Goal: Navigation & Orientation: Find specific page/section

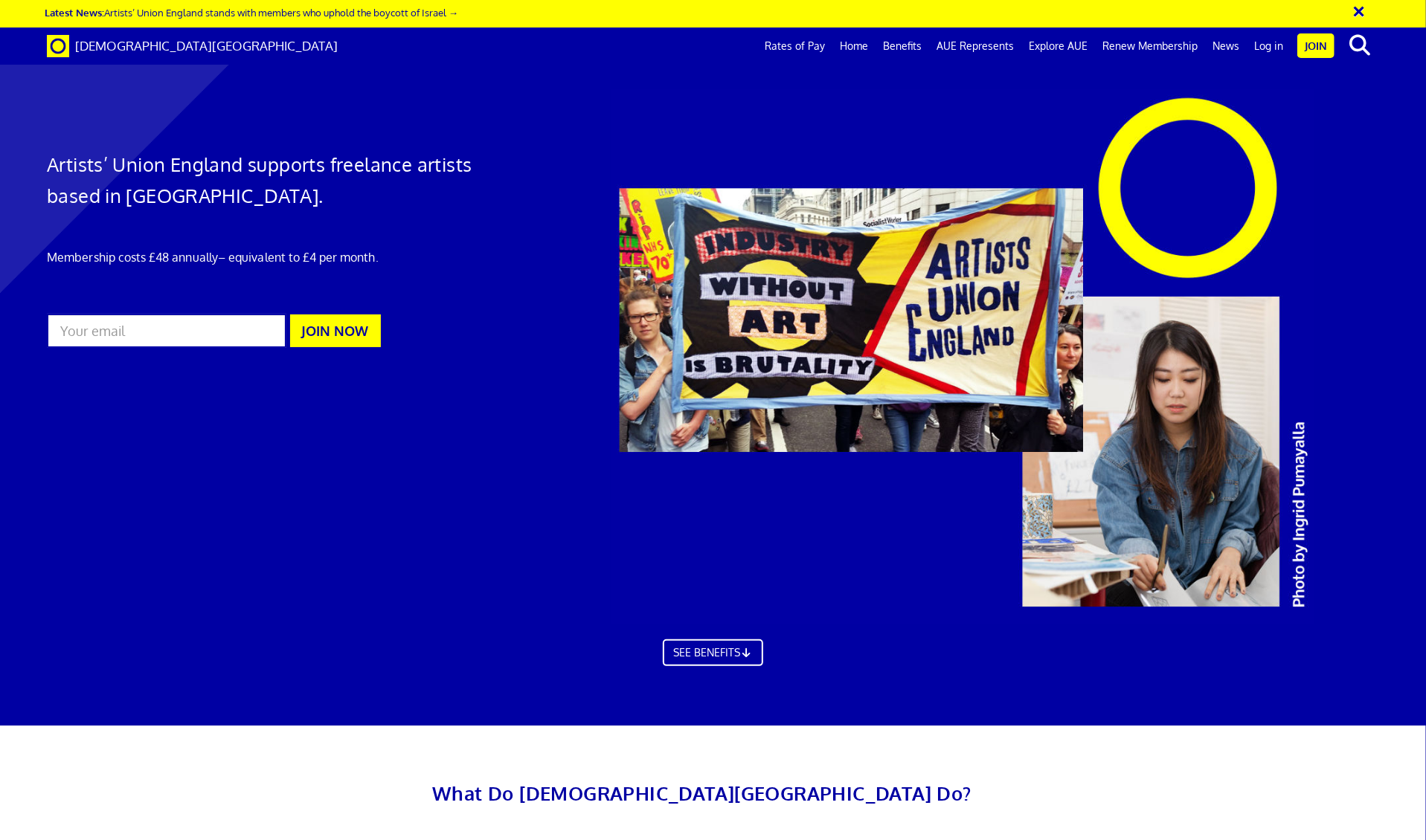
scroll to position [3801, 0]
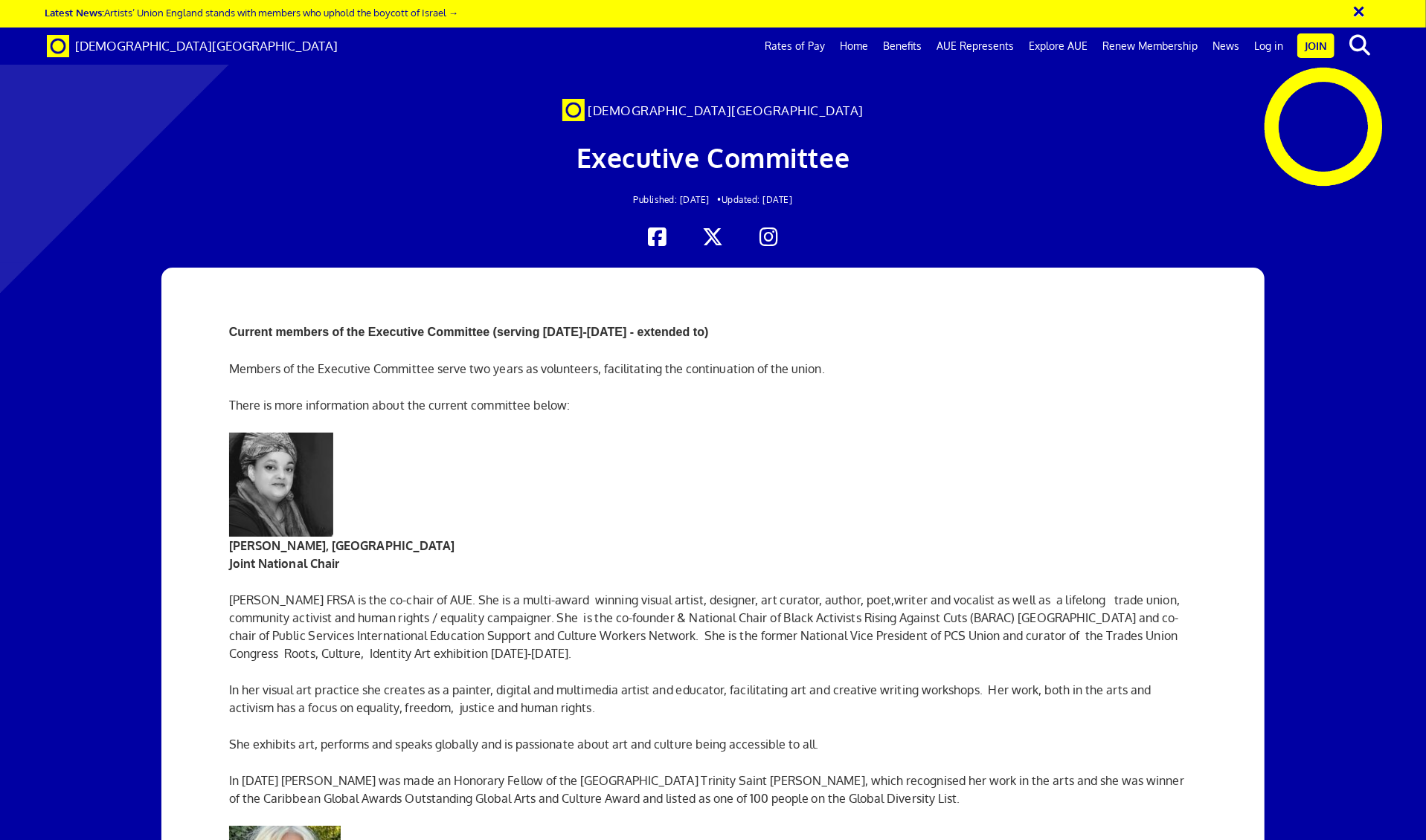
scroll to position [3016, 0]
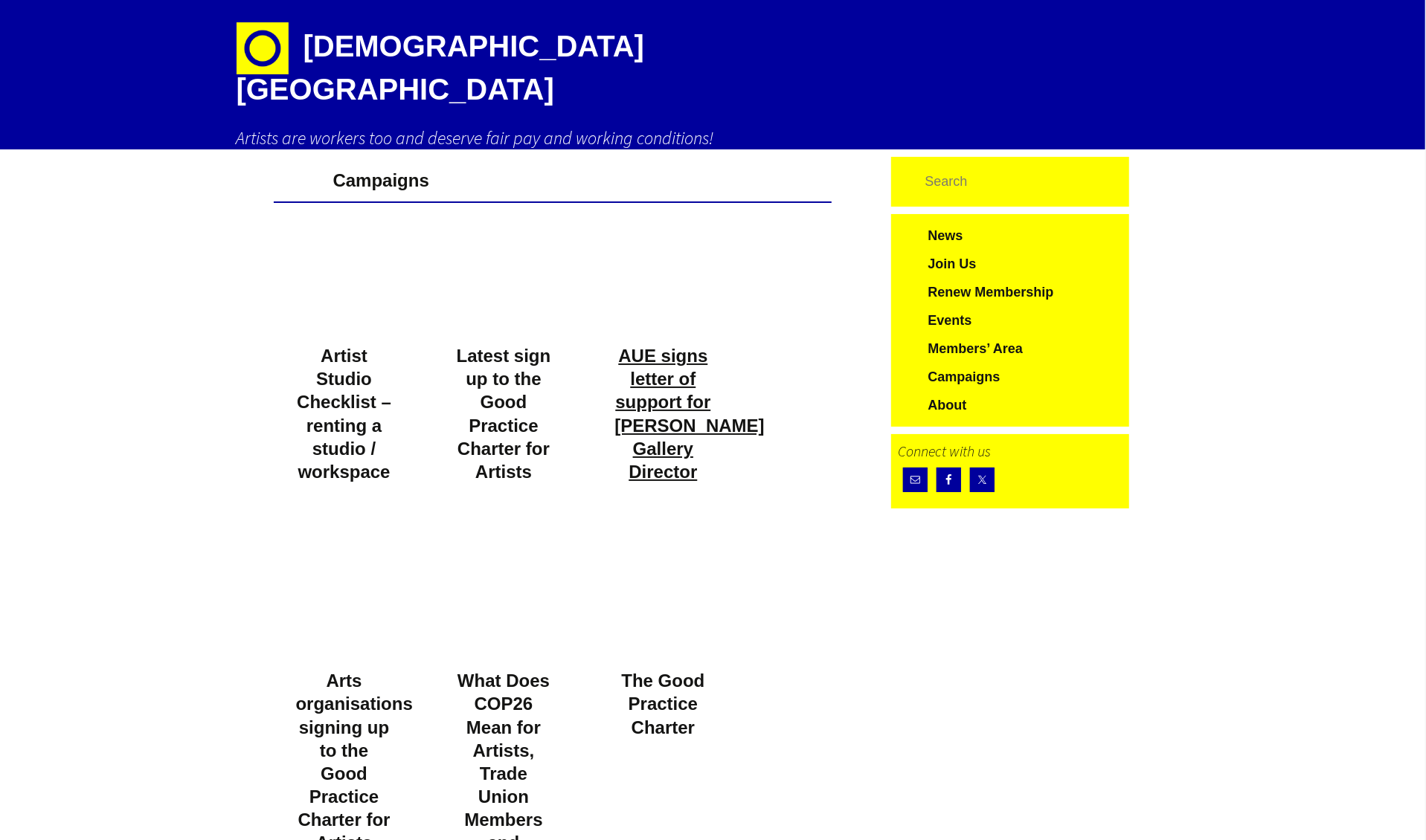
scroll to position [0, 2]
click at [335, 263] on div at bounding box center [352, 296] width 75 height 75
click at [661, 358] on link "AUE signs letter of support for Whitworth Gallery Director" at bounding box center [689, 413] width 149 height 136
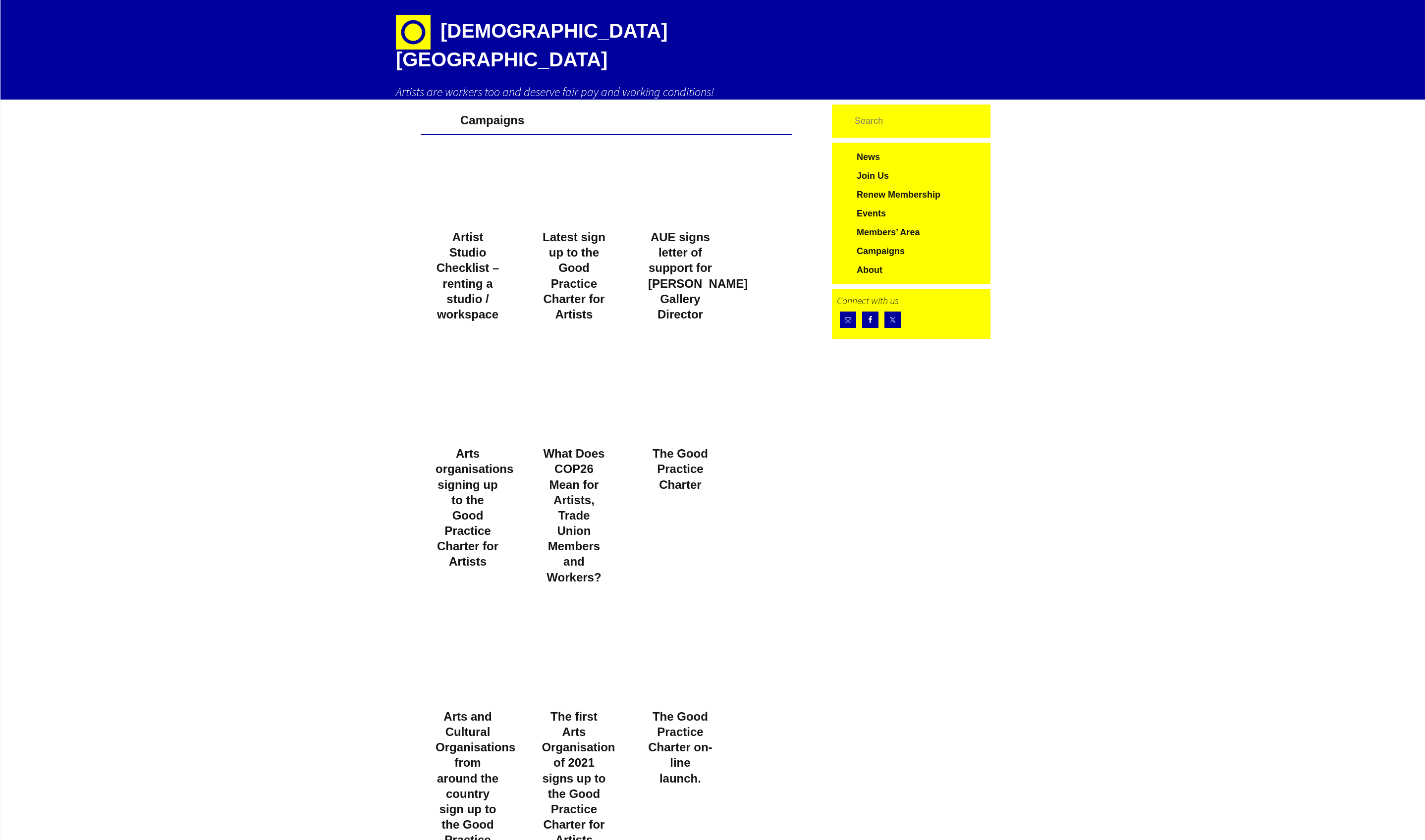
scroll to position [0, 0]
click at [882, 242] on link "Campaigns" at bounding box center [911, 251] width 149 height 19
click at [854, 148] on link "News" at bounding box center [911, 157] width 149 height 19
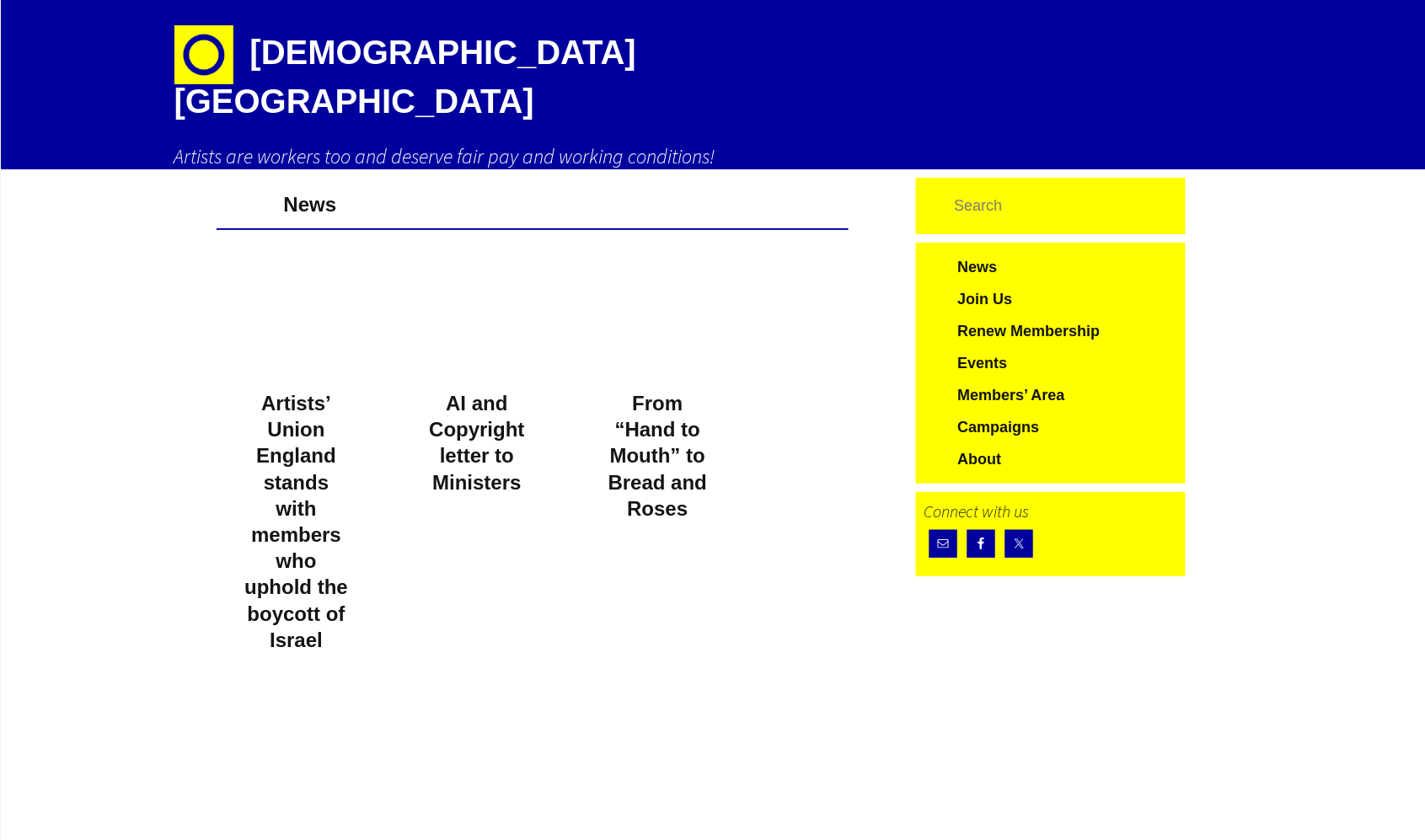
click at [1197, 346] on div "Search for: Search News Join Us Renew Membership Events Members’ Area Campaigns…" at bounding box center [1068, 377] width 303 height 399
click at [208, 48] on img at bounding box center [203, 55] width 59 height 59
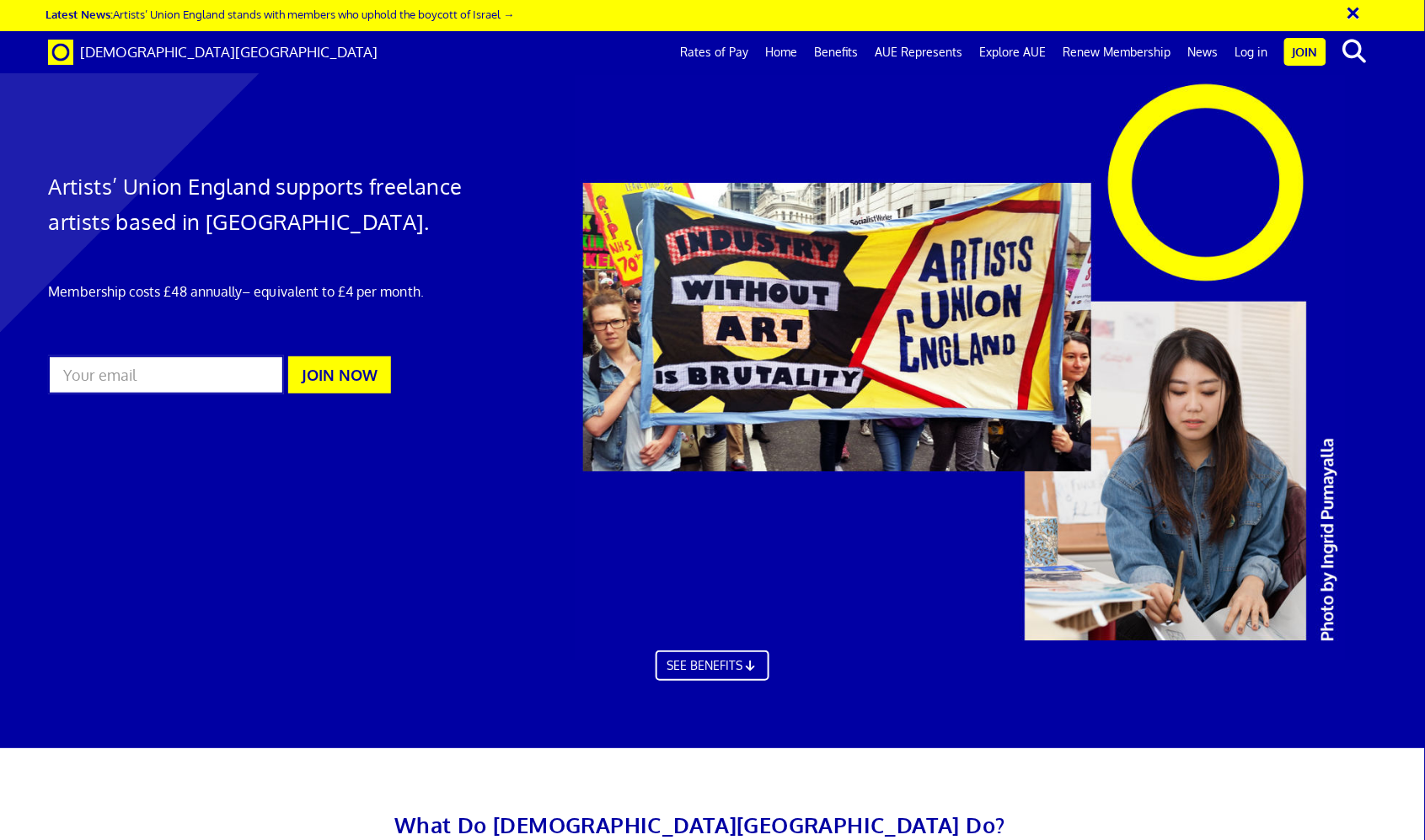
scroll to position [0, 18]
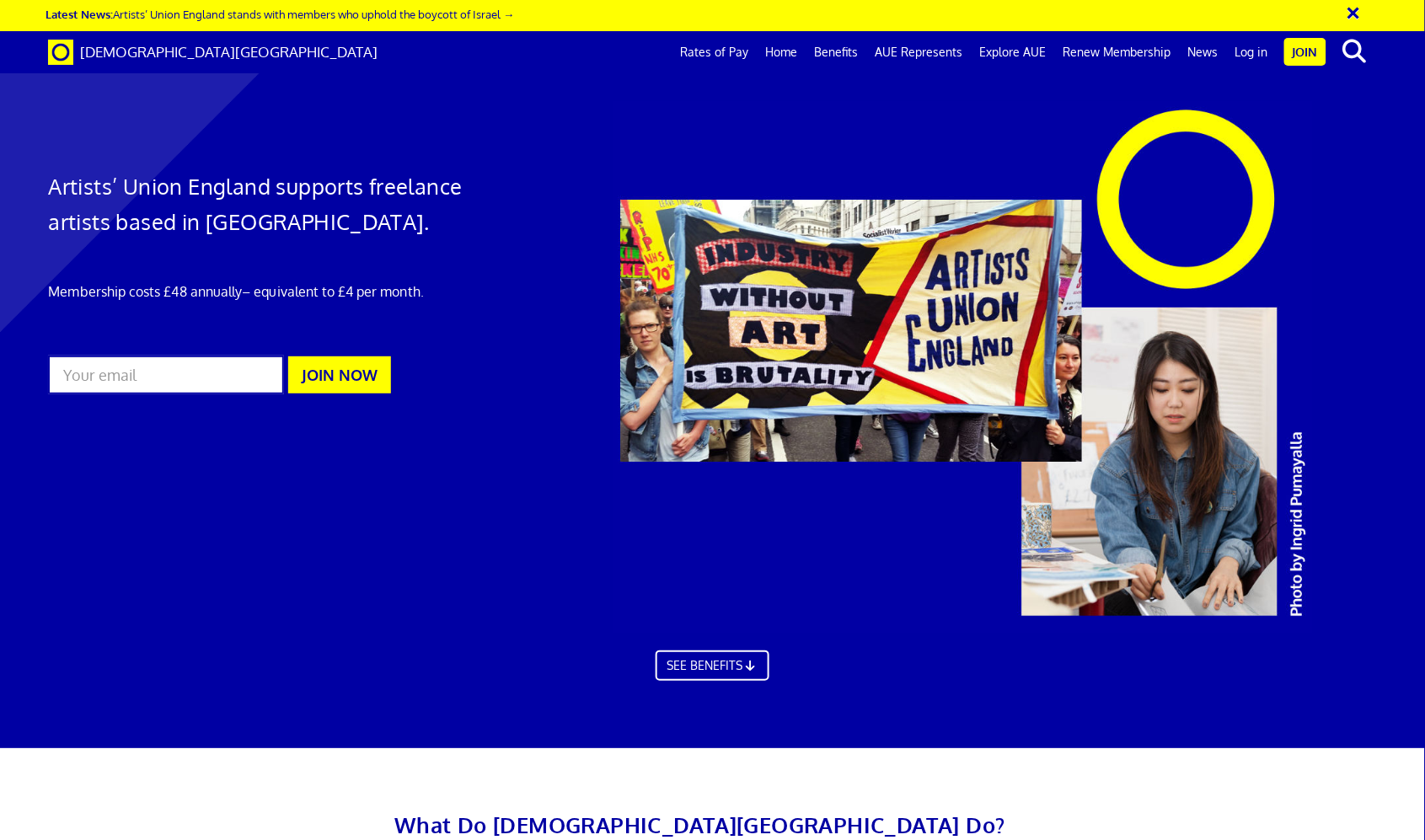
click at [1014, 52] on link "Explore AUE" at bounding box center [1013, 52] width 84 height 42
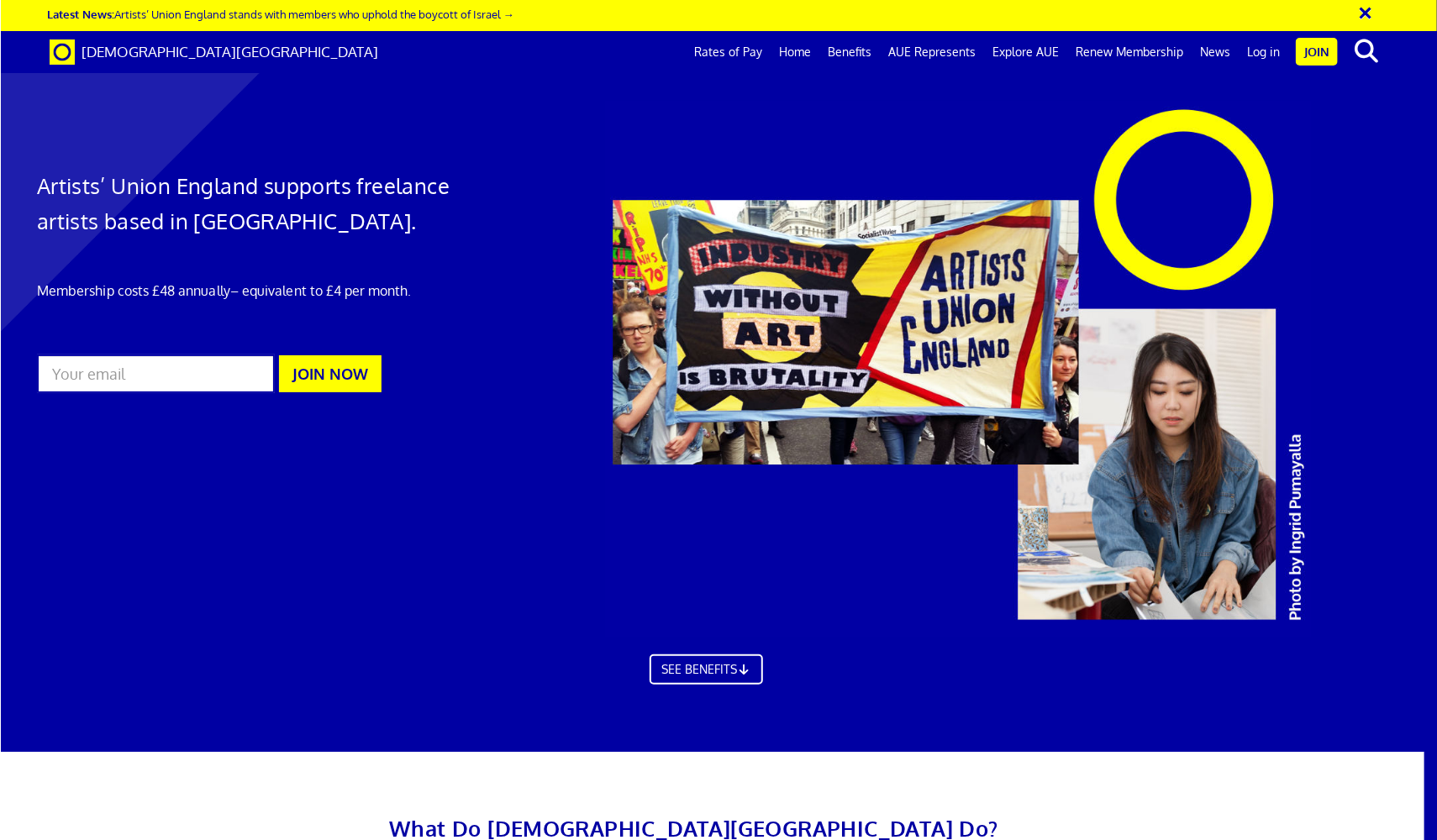
scroll to position [0, 552]
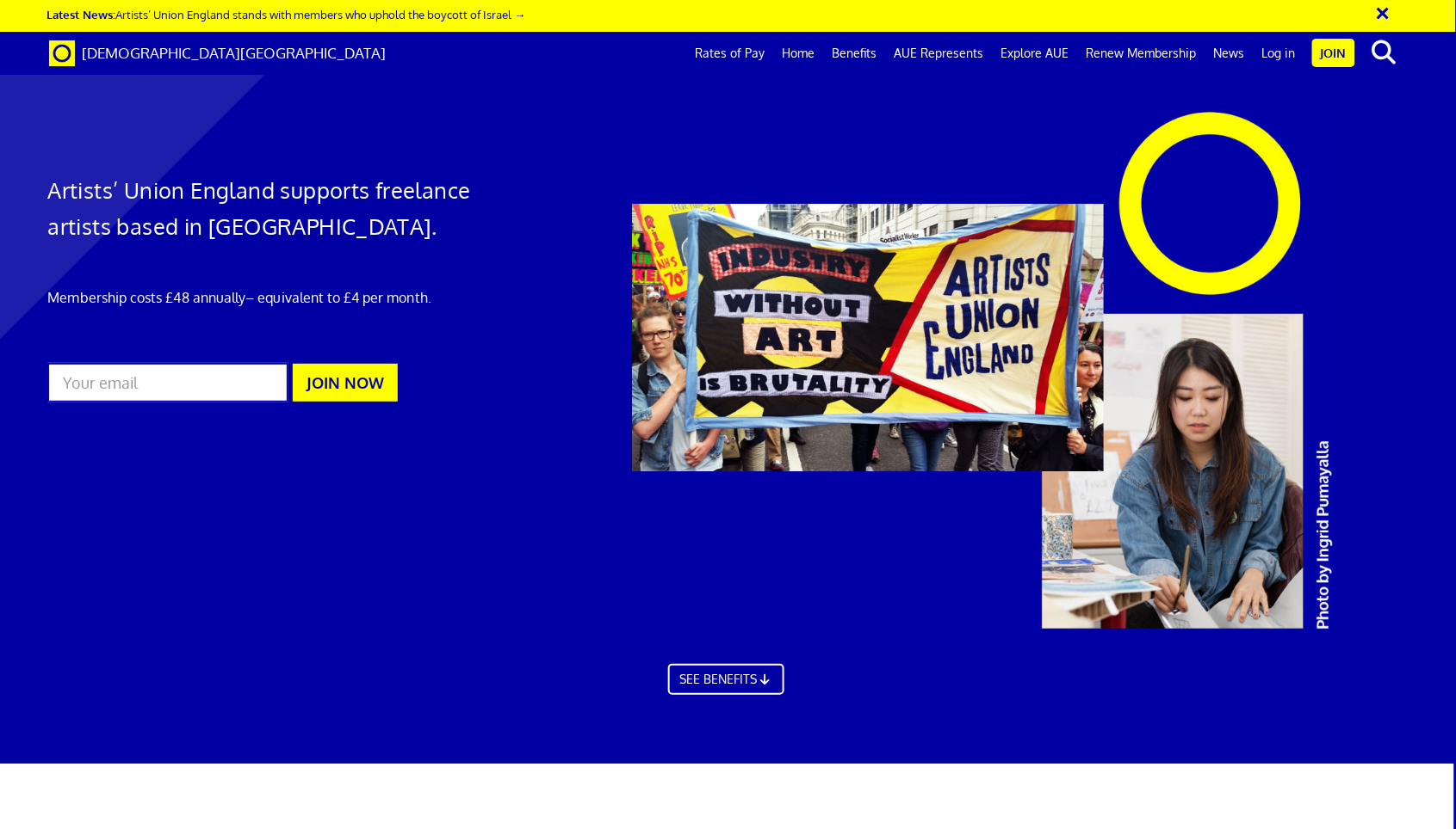
scroll to position [0, 2]
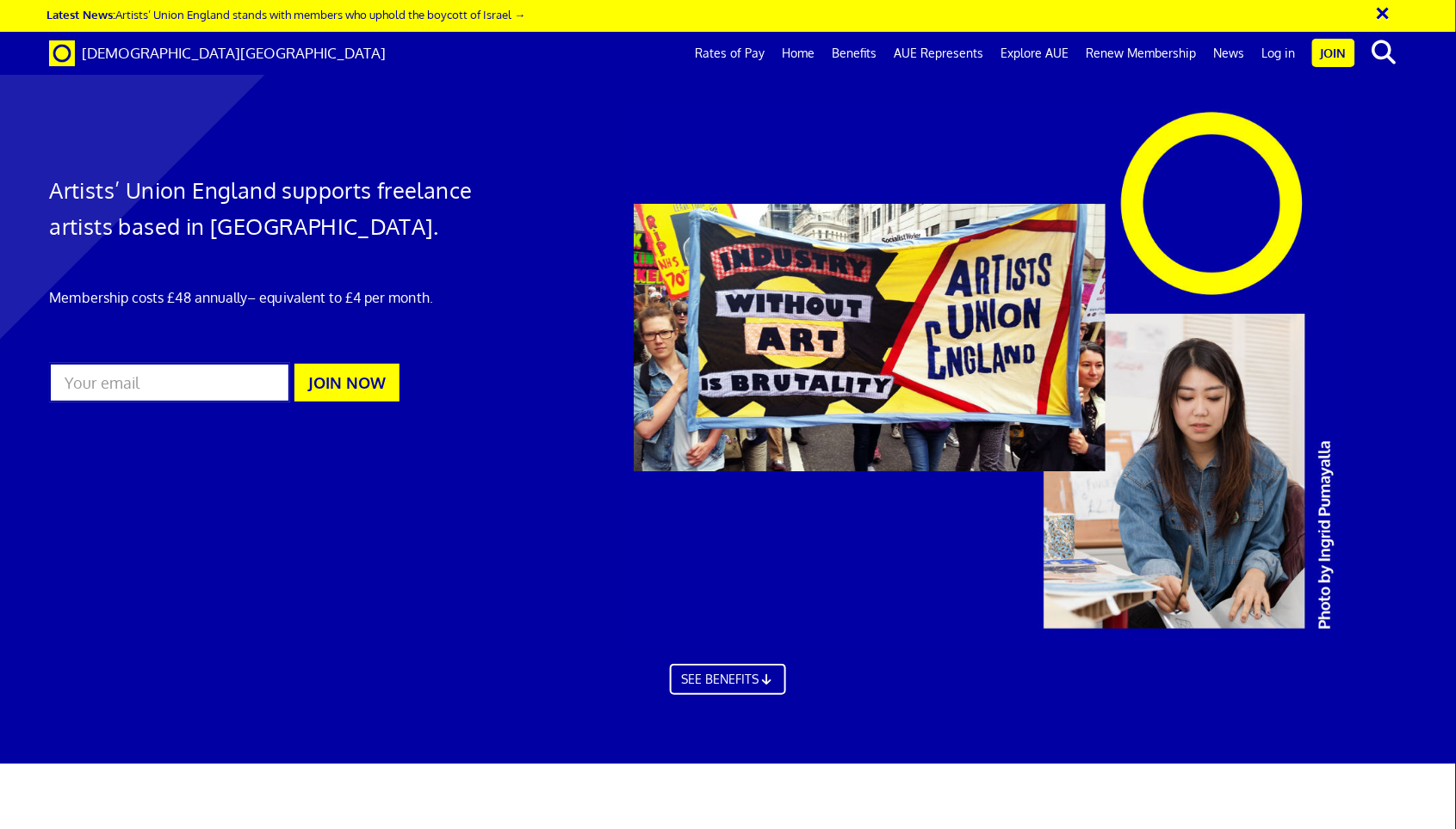
scroll to position [0, 18]
